Goal: Task Accomplishment & Management: Use online tool/utility

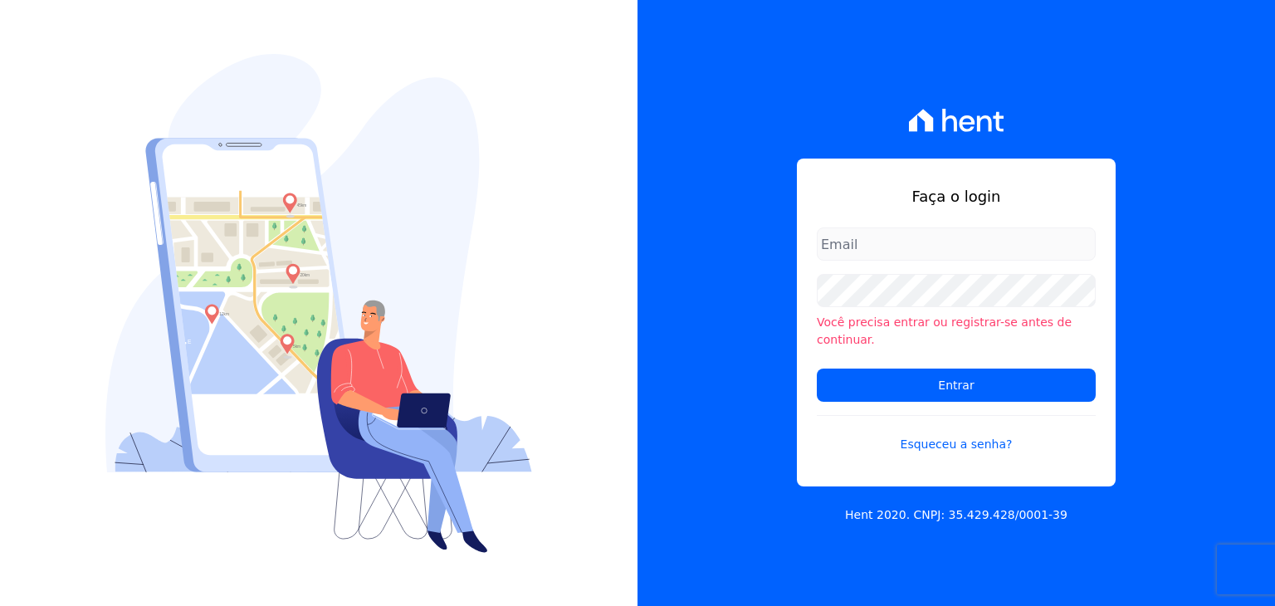
type input "[EMAIL_ADDRESS][DOMAIN_NAME]"
click at [993, 393] on input "Entrar" at bounding box center [956, 384] width 279 height 33
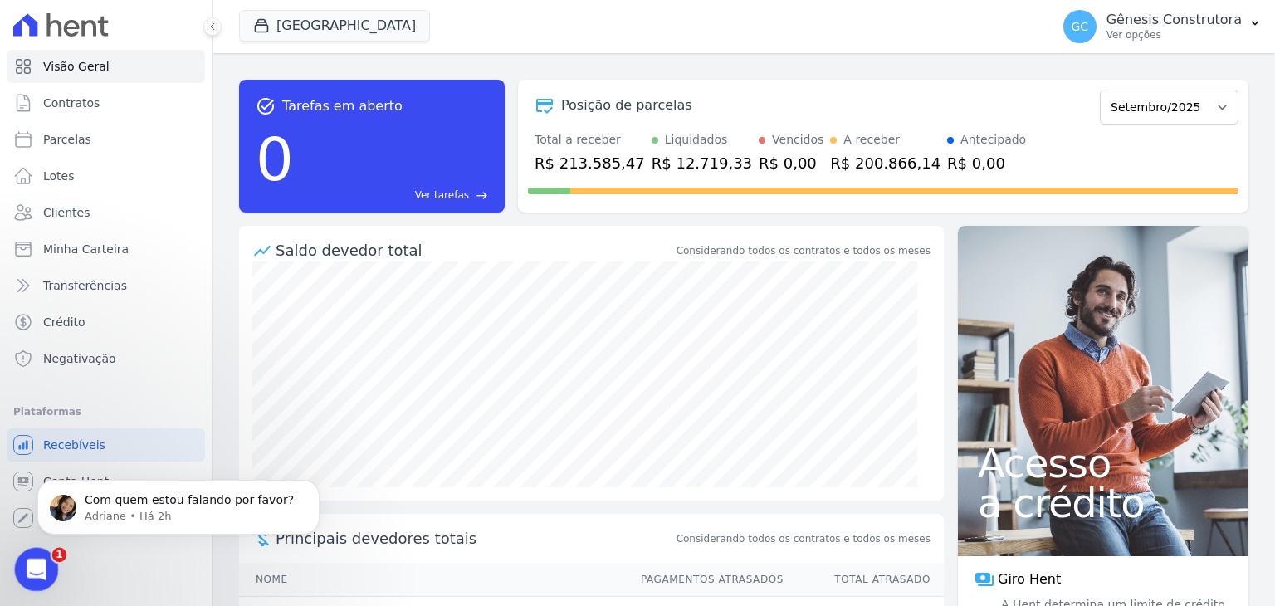
click at [41, 567] on icon "Abertura do Messenger da Intercom" at bounding box center [34, 567] width 27 height 27
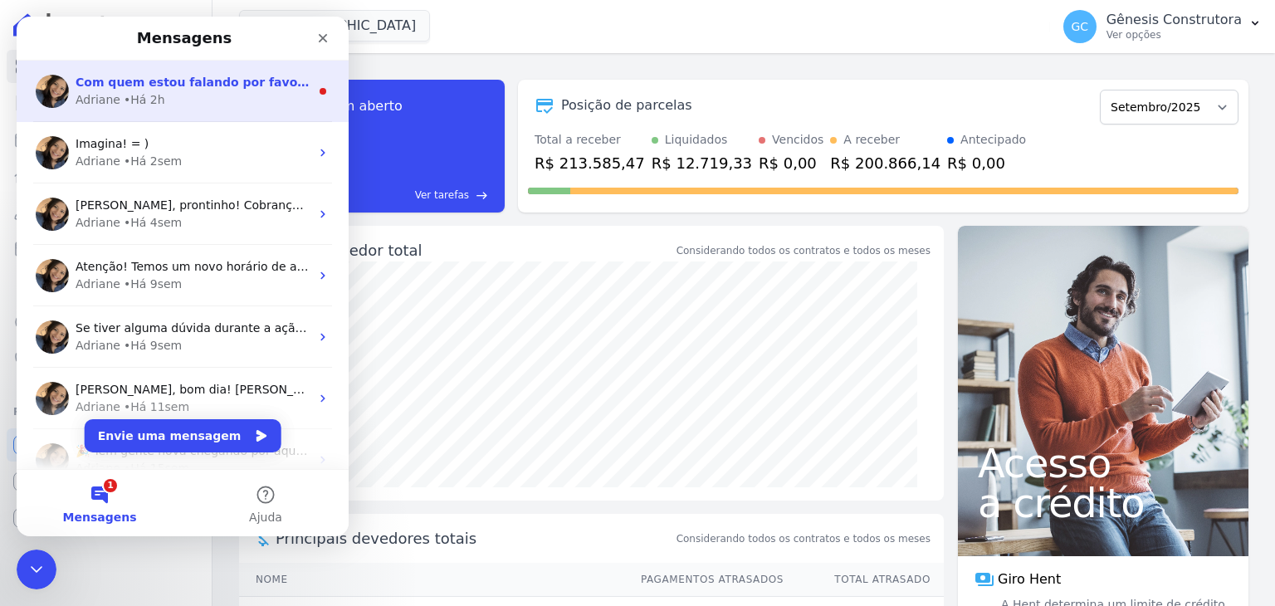
click at [237, 77] on span "Com quem estou falando por favor?" at bounding box center [193, 82] width 234 height 13
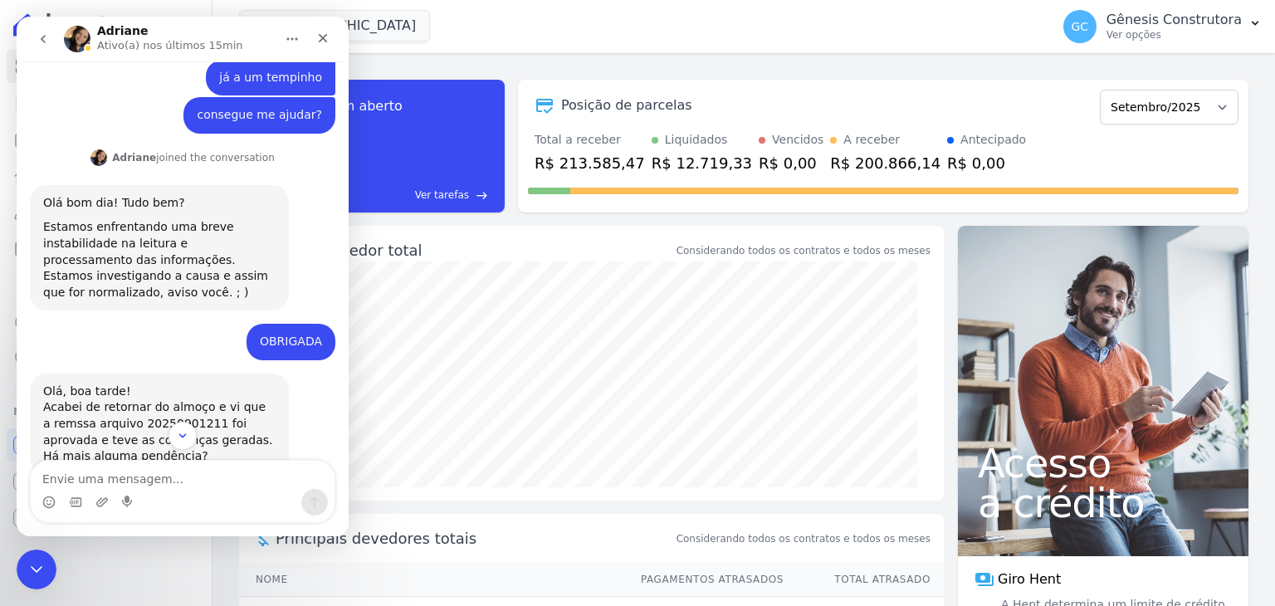
scroll to position [3366, 0]
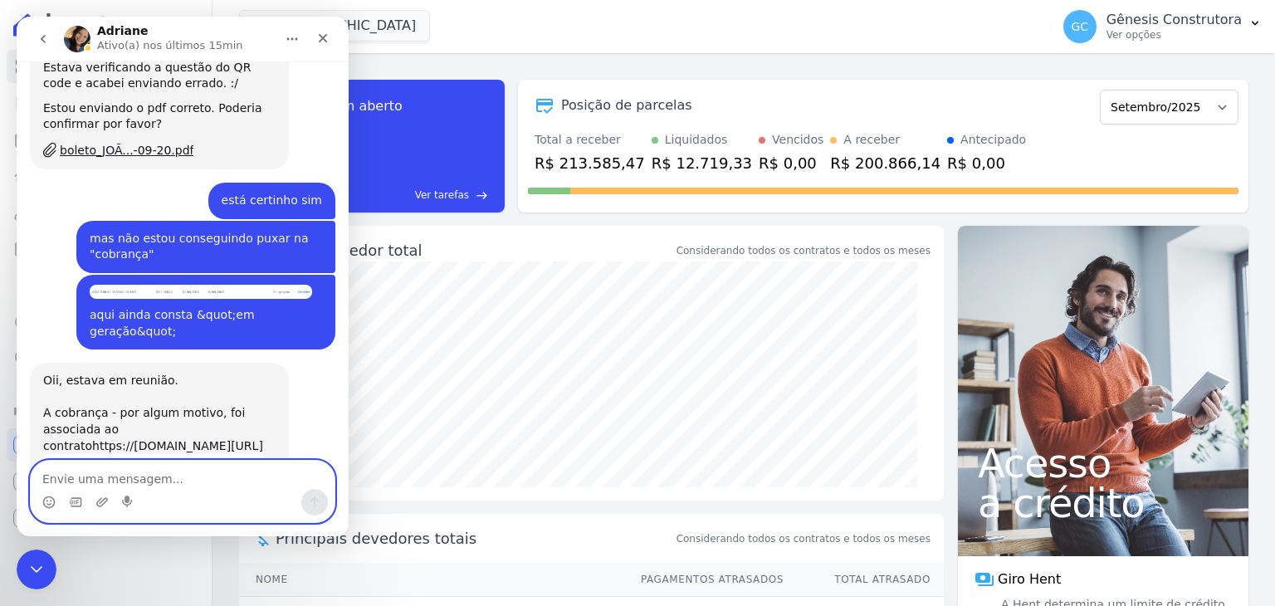
click at [246, 479] on textarea "Envie uma mensagem..." at bounding box center [183, 475] width 304 height 28
type textarea "[PERSON_NAME]"
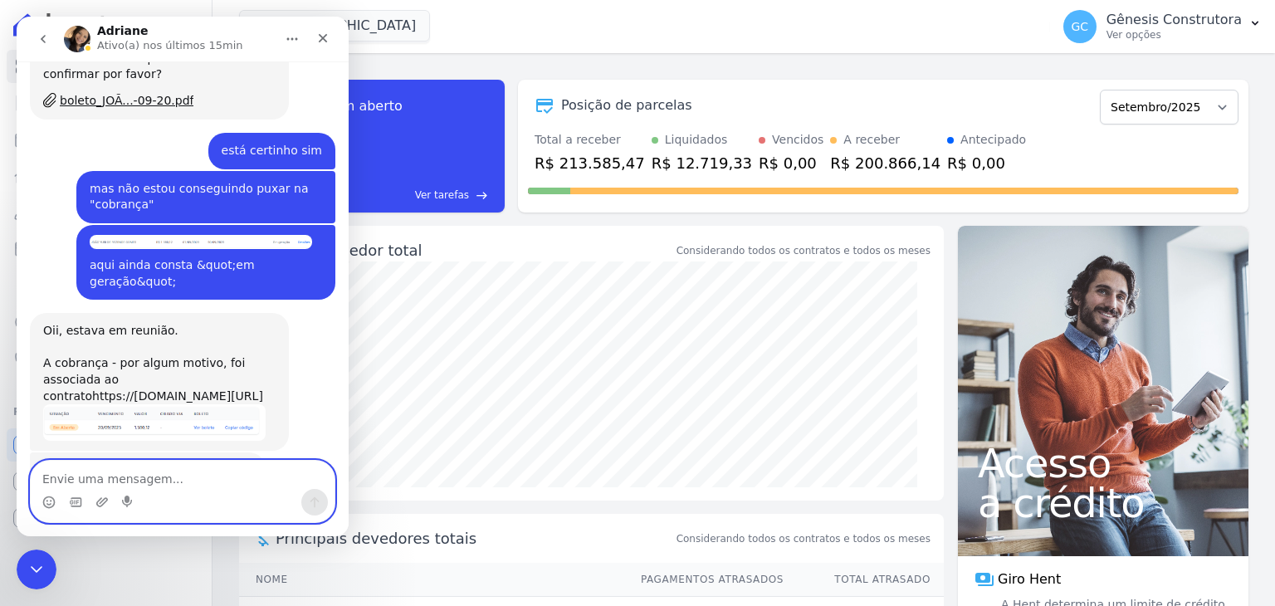
scroll to position [3416, 0]
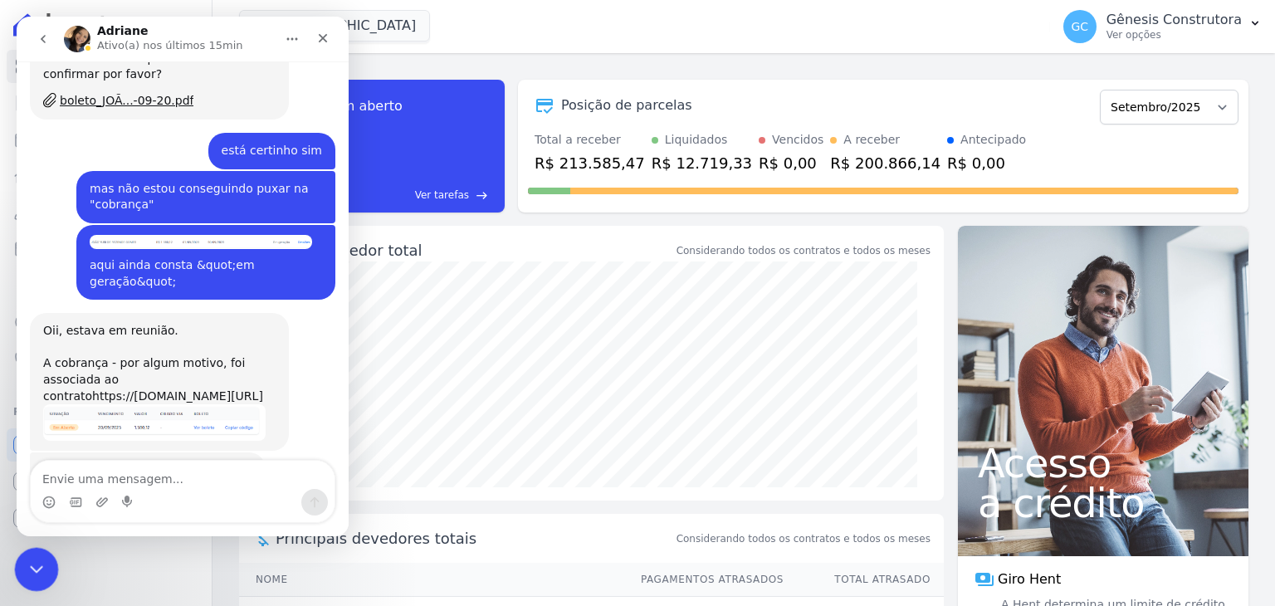
click at [43, 559] on icon "Encerramento do Messenger da Intercom" at bounding box center [34, 567] width 20 height 20
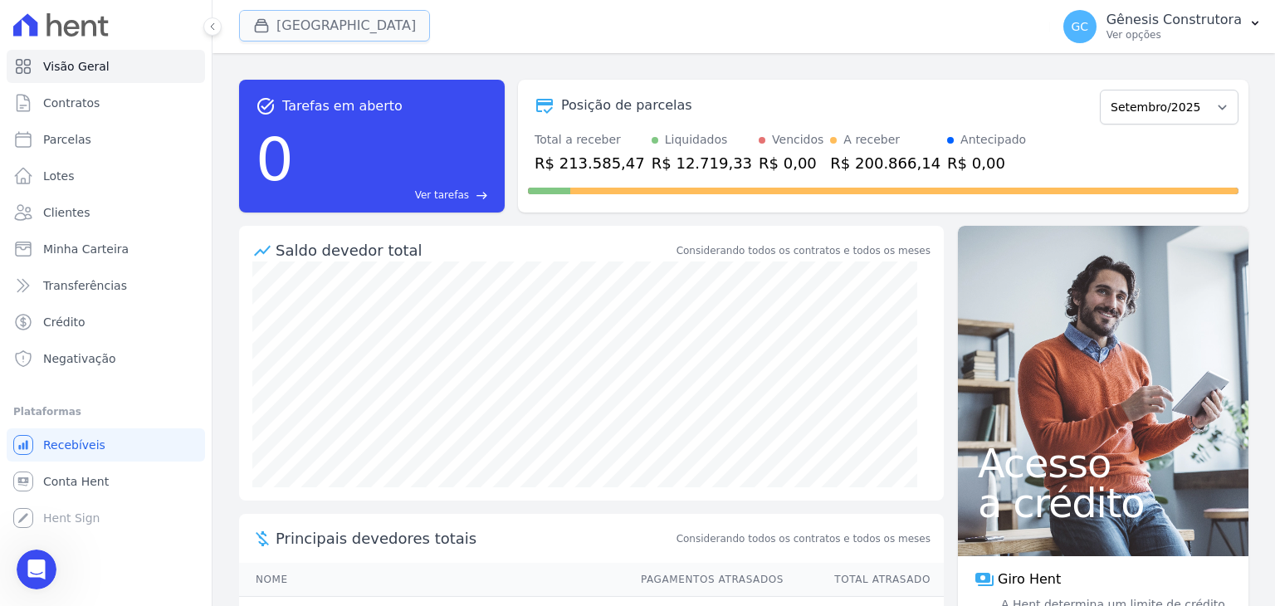
click at [315, 33] on button "[GEOGRAPHIC_DATA]" at bounding box center [334, 26] width 191 height 32
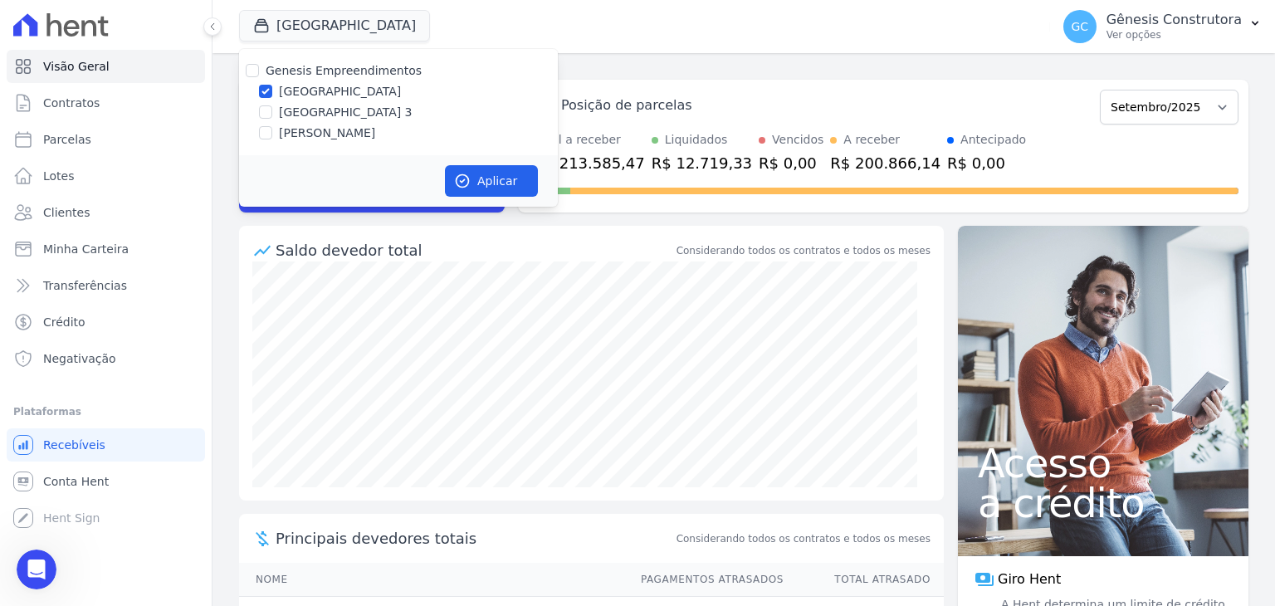
click at [349, 120] on label "[GEOGRAPHIC_DATA] 3" at bounding box center [346, 112] width 134 height 17
click at [272, 119] on input "[GEOGRAPHIC_DATA] 3" at bounding box center [265, 111] width 13 height 13
checkbox input "true"
click at [352, 83] on label "[GEOGRAPHIC_DATA]" at bounding box center [340, 91] width 122 height 17
click at [272, 85] on input "[GEOGRAPHIC_DATA]" at bounding box center [265, 91] width 13 height 13
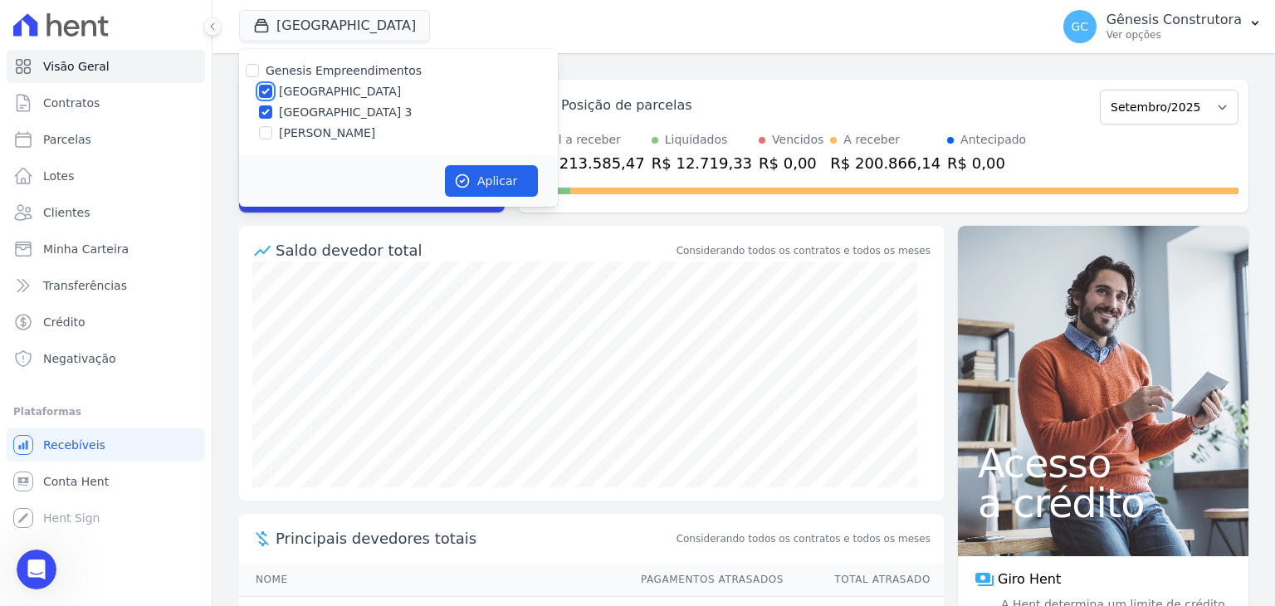
checkbox input "false"
click at [478, 173] on button "Aplicar" at bounding box center [491, 181] width 93 height 32
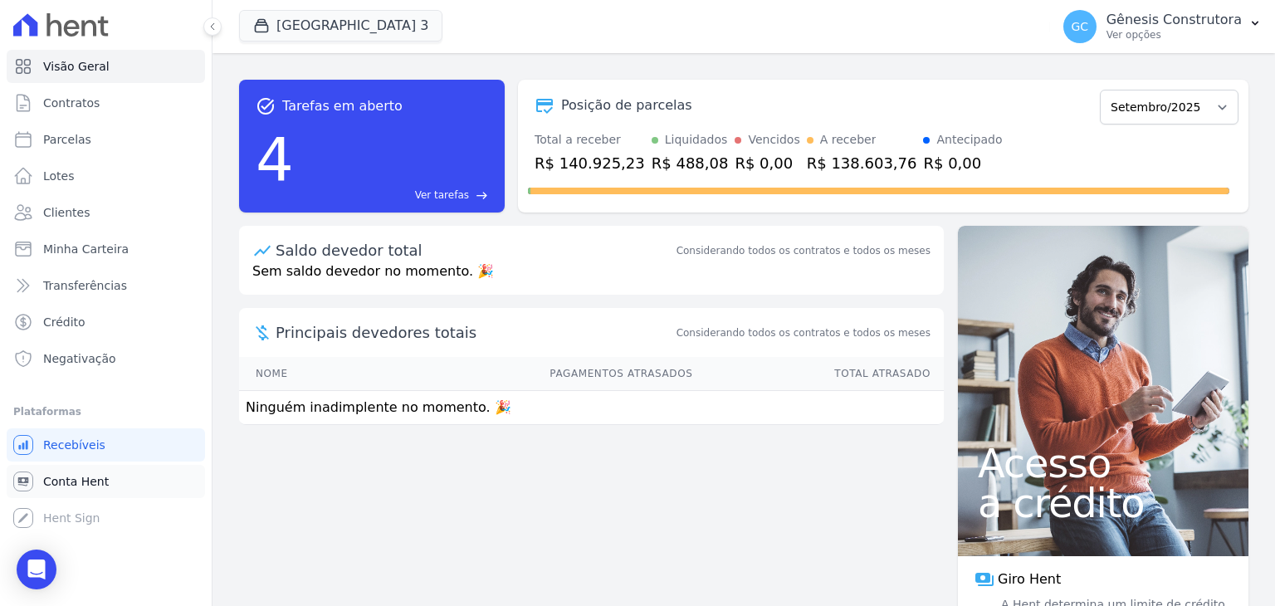
click at [110, 489] on link "Conta Hent" at bounding box center [106, 481] width 198 height 33
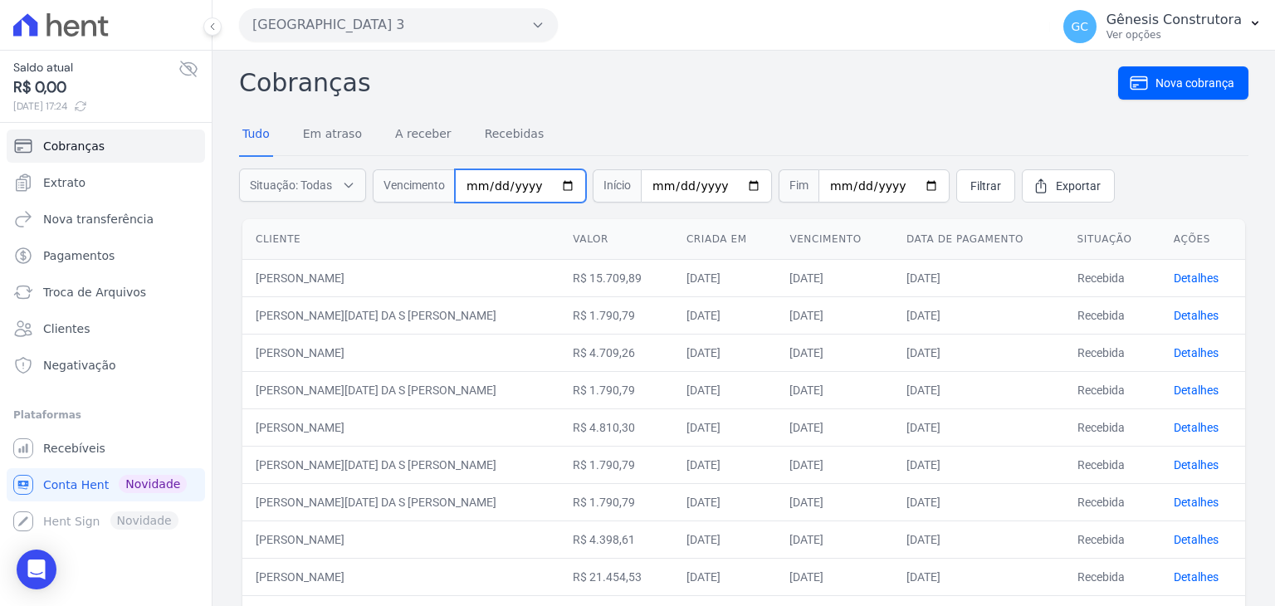
click at [467, 181] on input "date" at bounding box center [520, 185] width 131 height 33
click at [96, 458] on link "Recebíveis" at bounding box center [106, 448] width 198 height 33
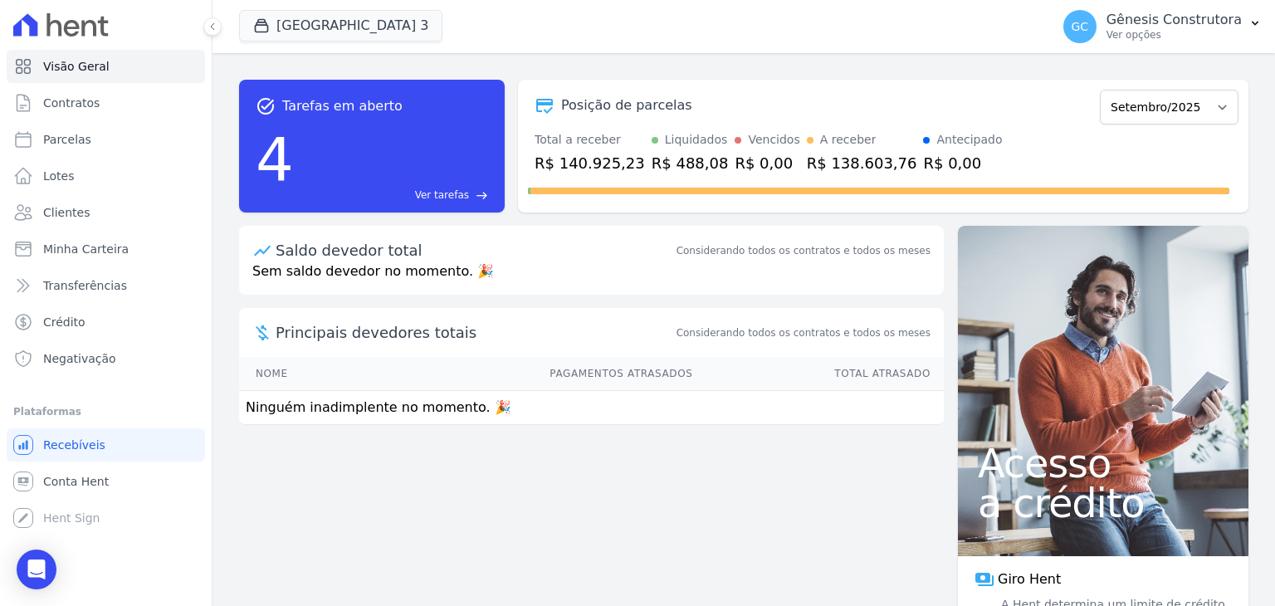
click at [1141, 58] on div "task_alt Tarefas em aberto 4 Ver tarefas east Posição de parcelas Setembro/2024…" at bounding box center [743, 329] width 1062 height 553
click at [1159, 41] on p "Ver opções" at bounding box center [1173, 34] width 135 height 13
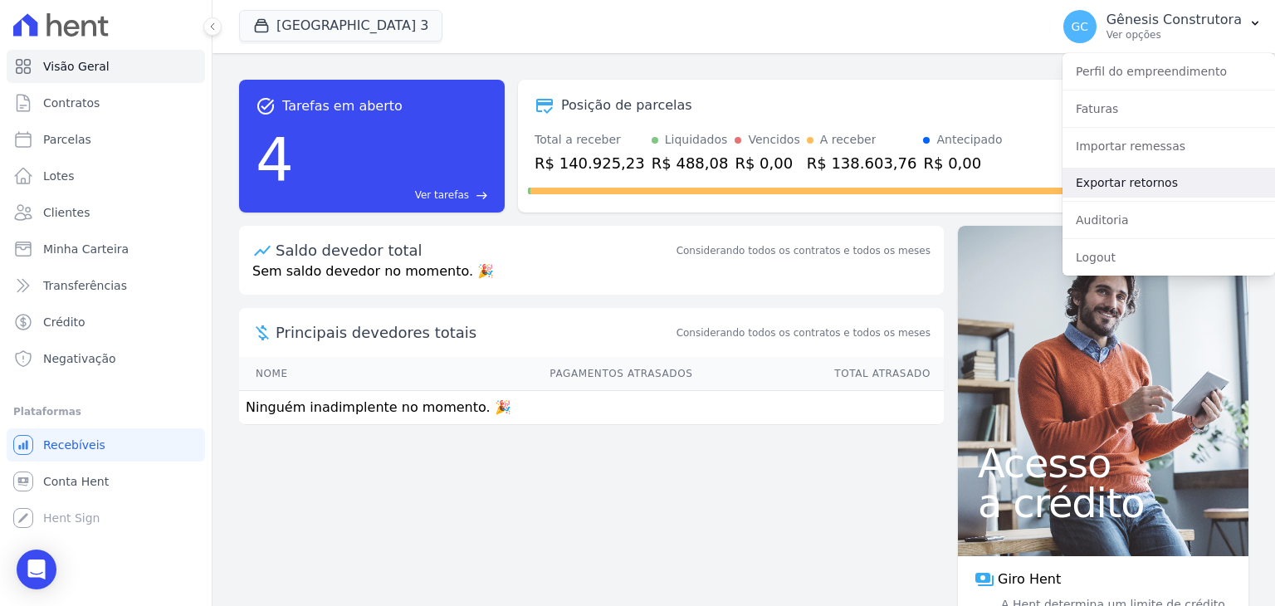
click at [1154, 183] on link "Exportar retornos" at bounding box center [1168, 183] width 212 height 30
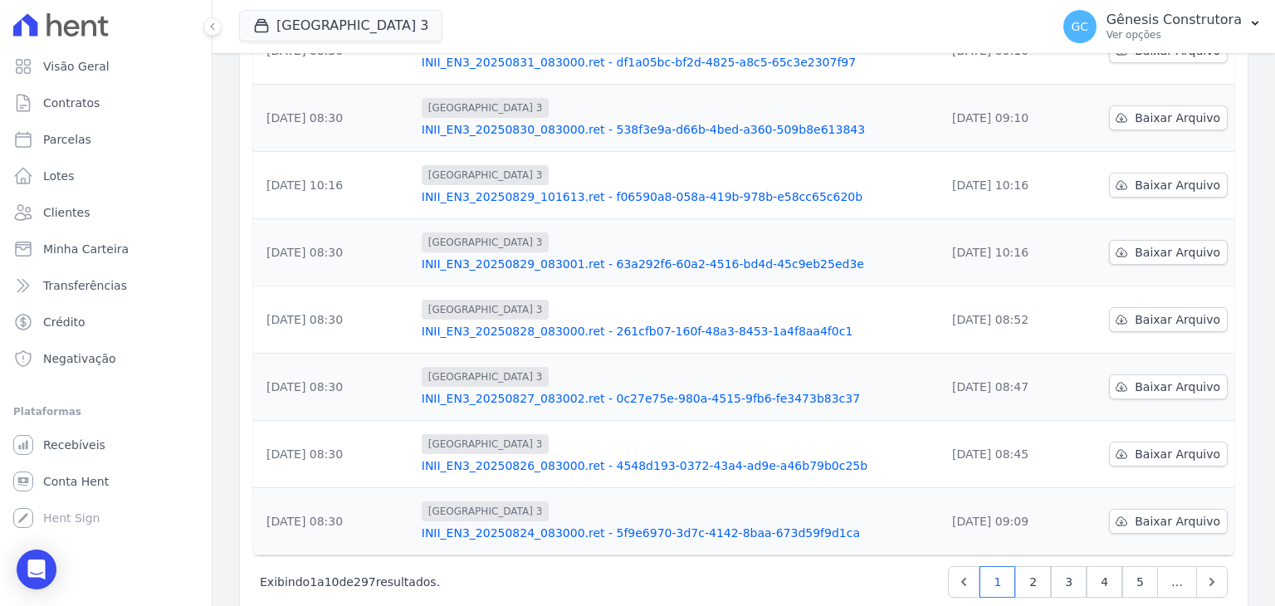
scroll to position [441, 0]
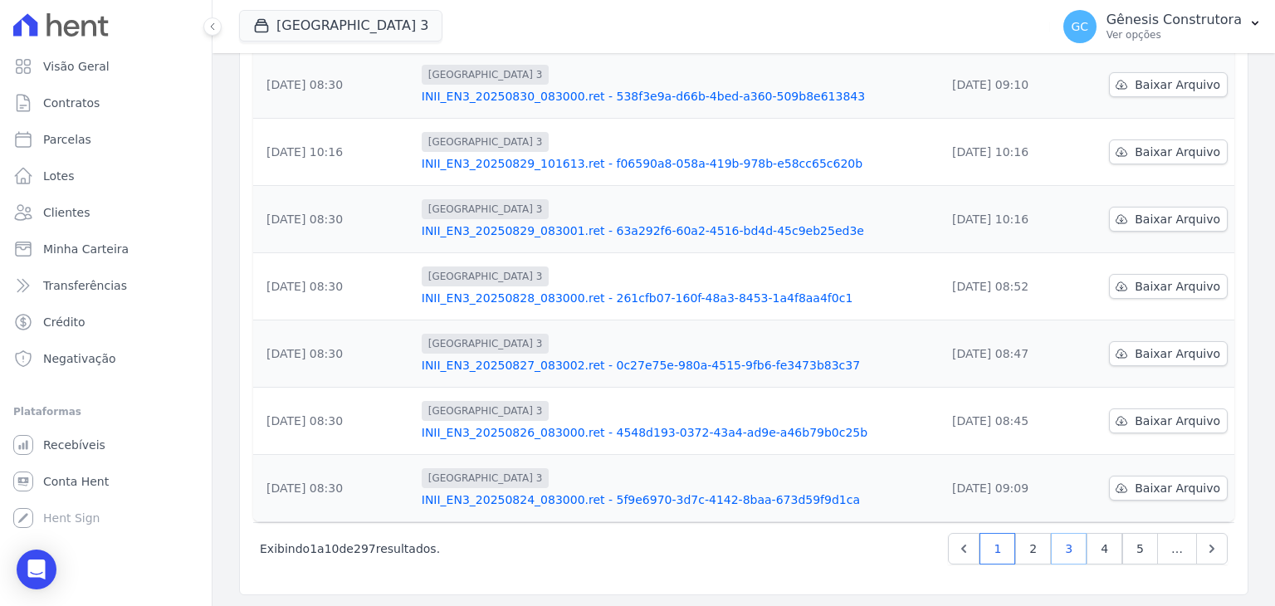
click at [1069, 549] on link "3" at bounding box center [1069, 549] width 36 height 32
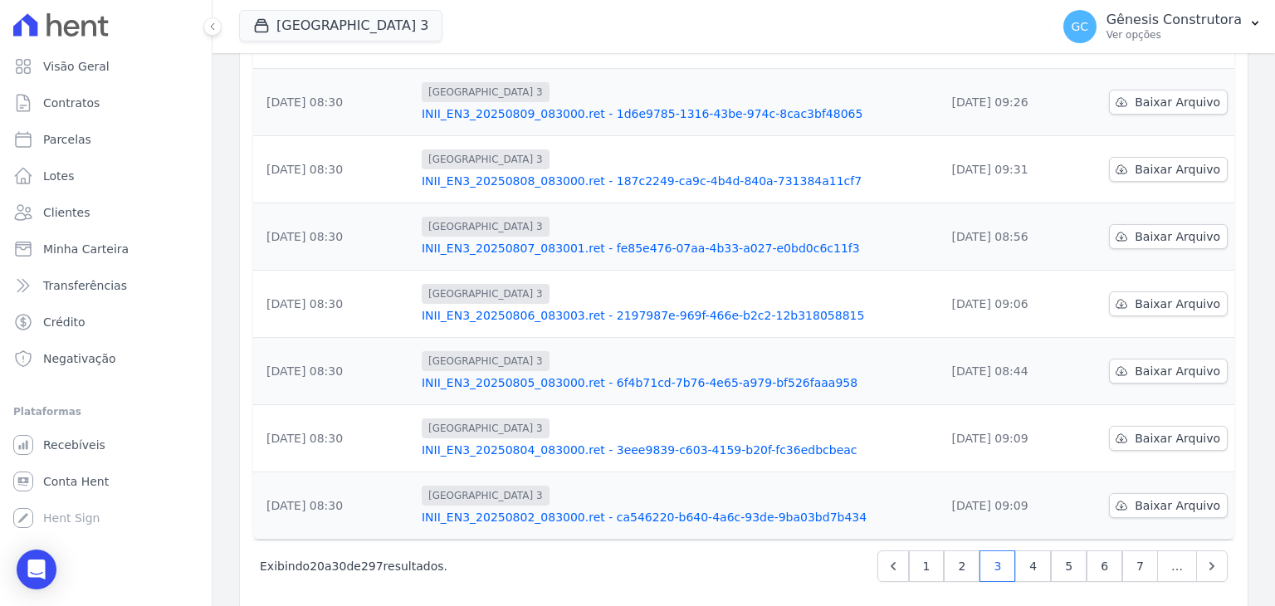
scroll to position [441, 0]
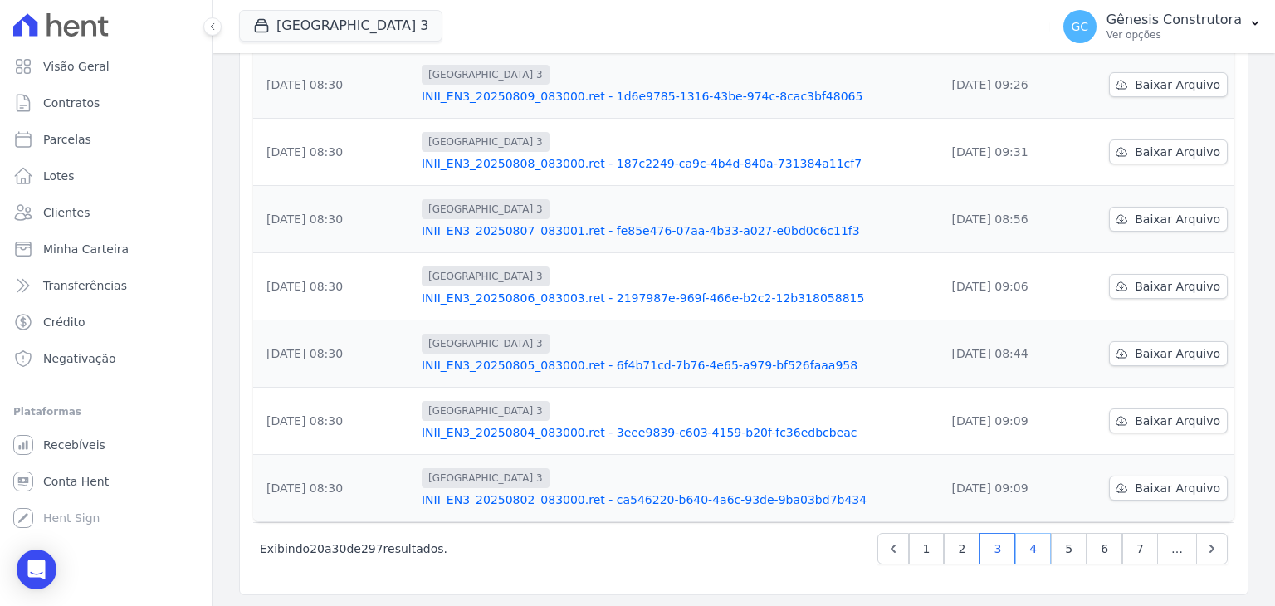
click at [1022, 539] on link "4" at bounding box center [1033, 549] width 36 height 32
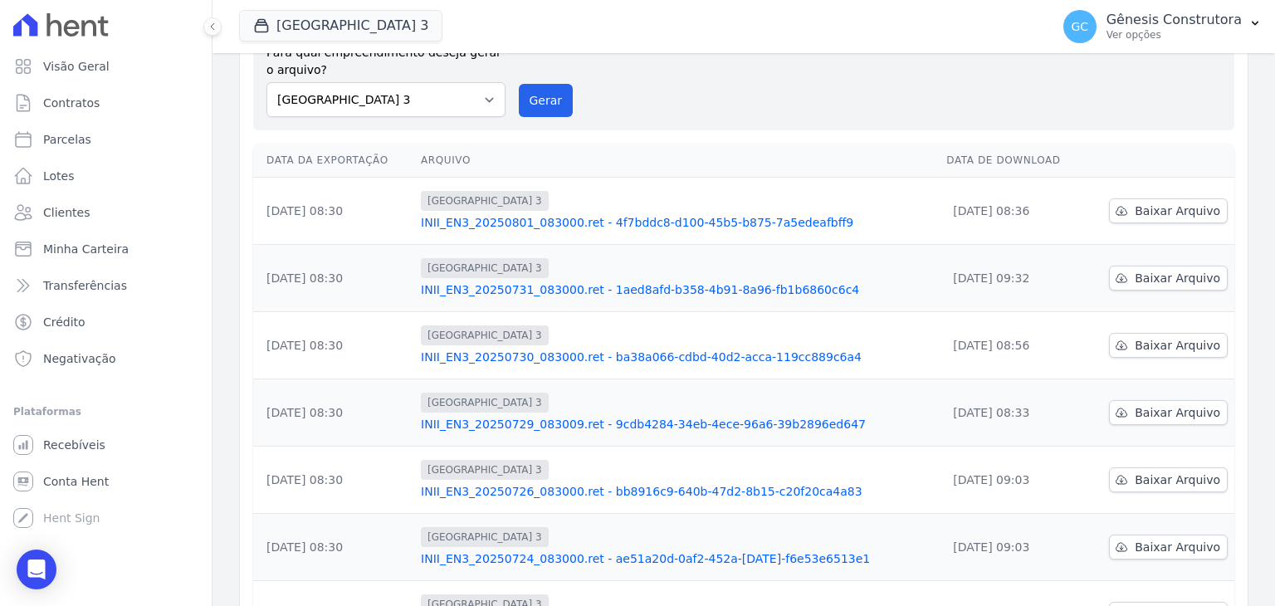
scroll to position [112, 0]
click at [1155, 222] on link "Baixar Arquivo" at bounding box center [1168, 211] width 119 height 25
